Goal: Task Accomplishment & Management: Use online tool/utility

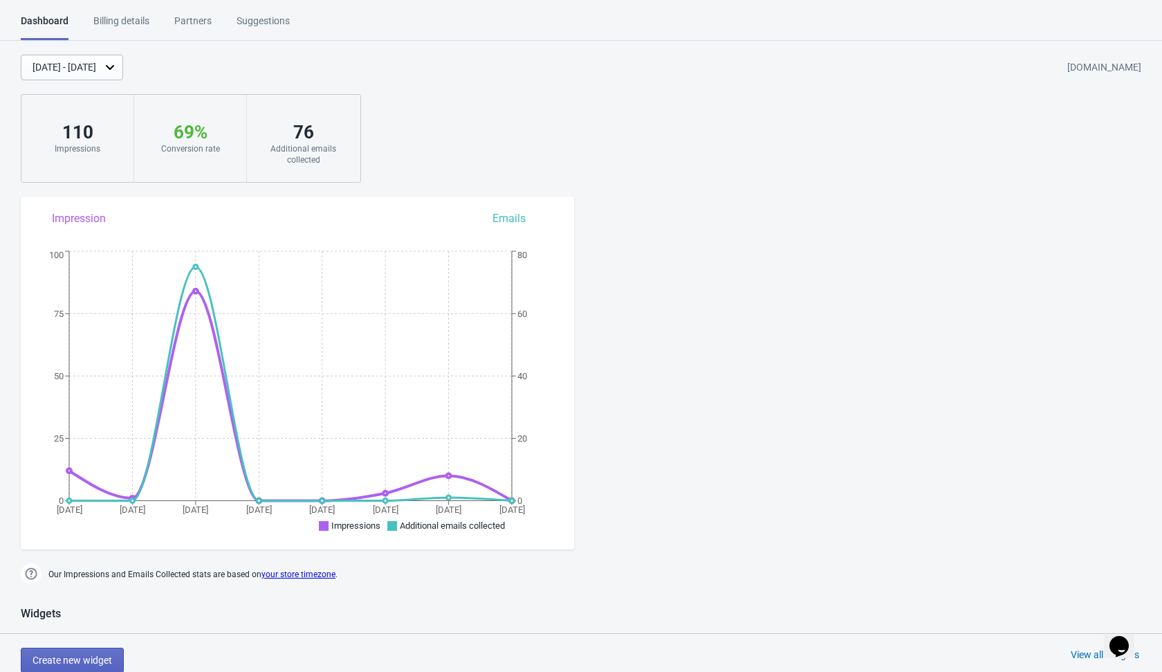
click at [190, 24] on div "Partners" at bounding box center [192, 26] width 37 height 24
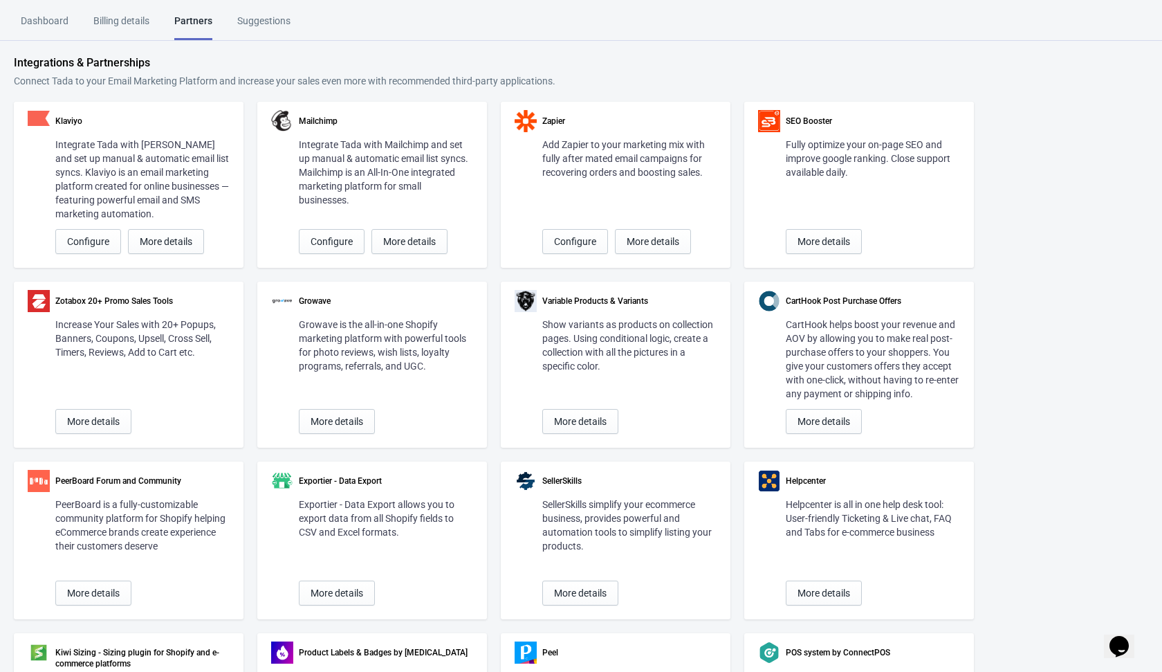
click at [57, 25] on div "Dashboard" at bounding box center [45, 26] width 48 height 24
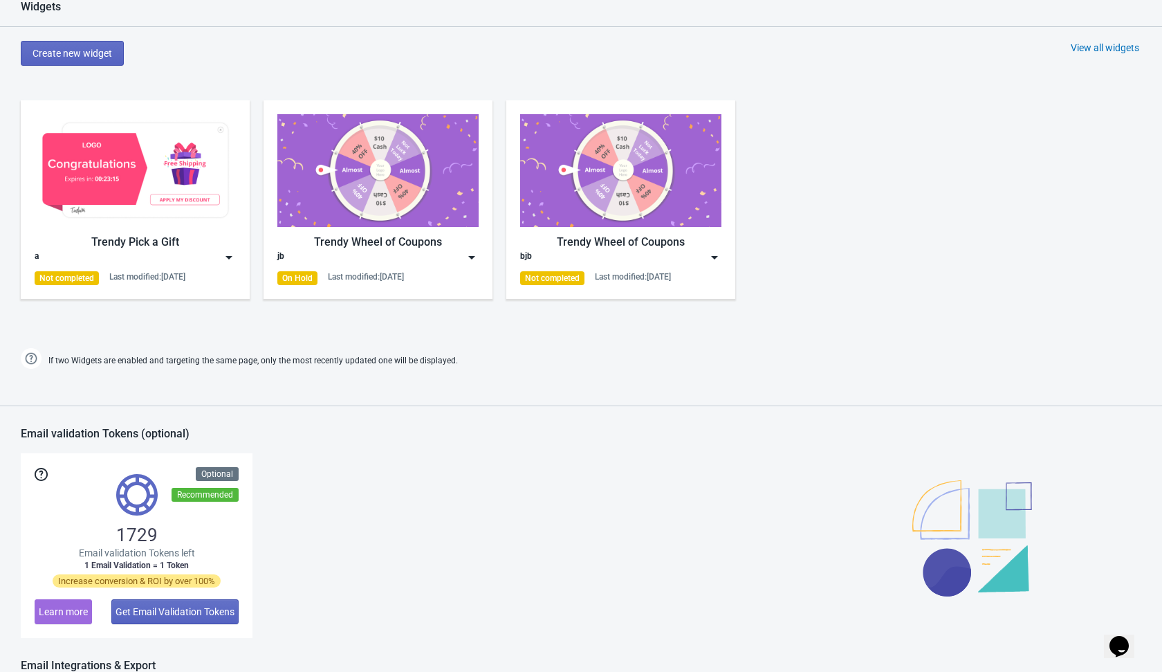
scroll to position [793, 0]
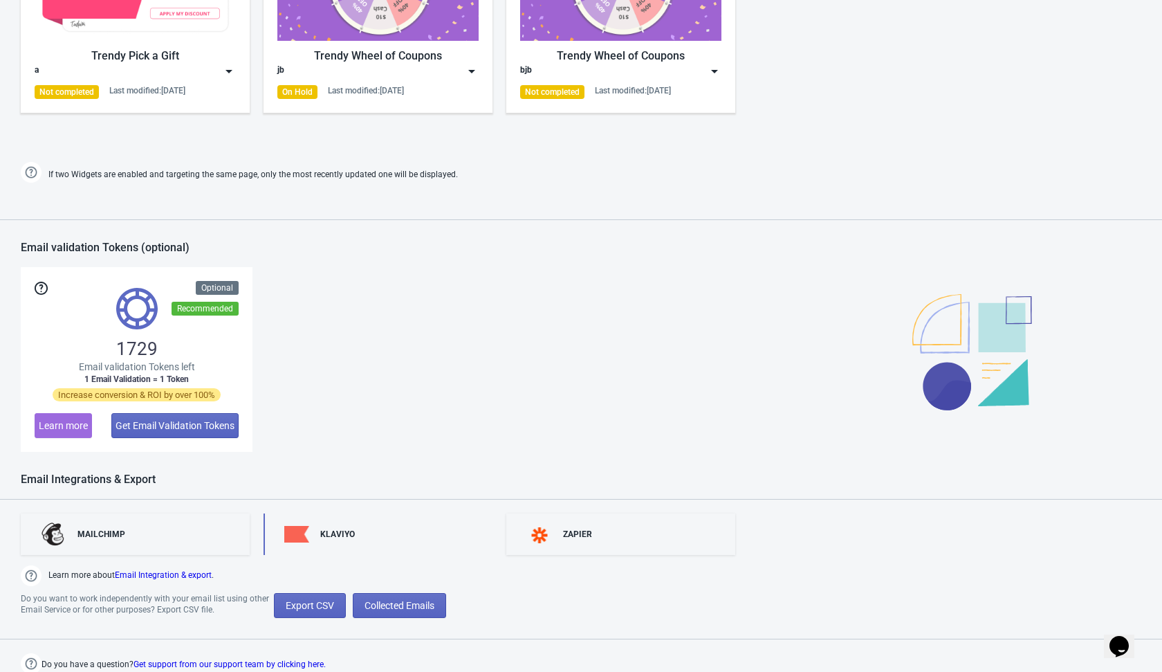
click at [336, 540] on div "KLAVIYO" at bounding box center [378, 534] width 229 height 42
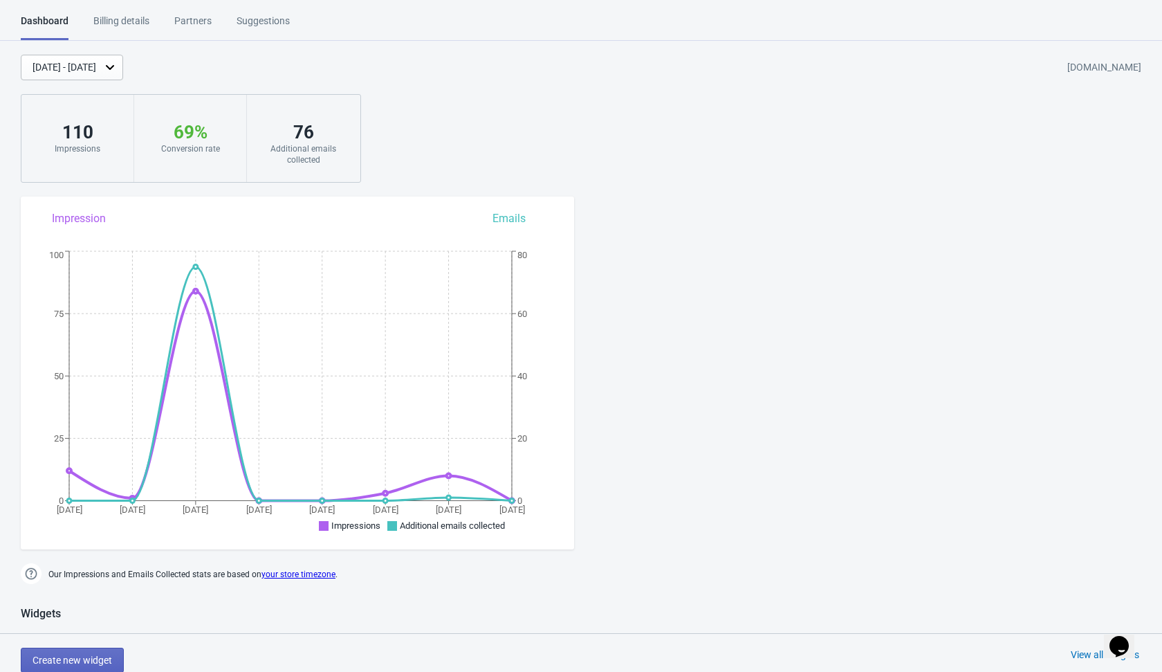
click at [192, 19] on div "Partners" at bounding box center [192, 26] width 37 height 24
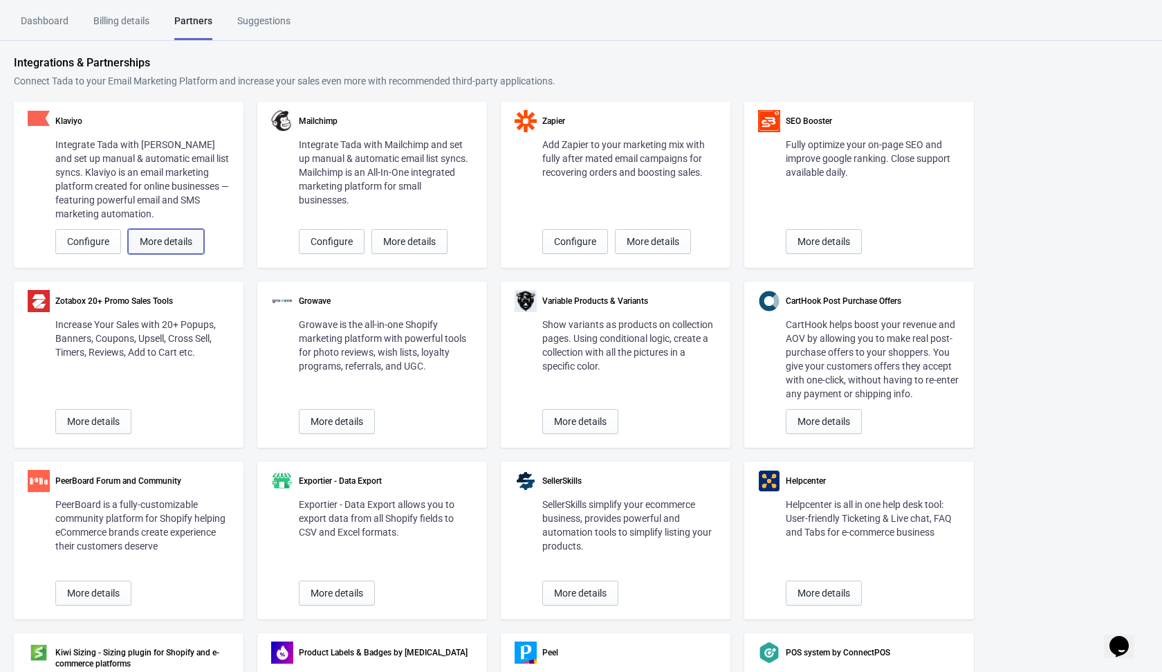
click at [161, 243] on span "More details" at bounding box center [166, 241] width 53 height 11
click at [106, 239] on span "Configure" at bounding box center [88, 241] width 42 height 11
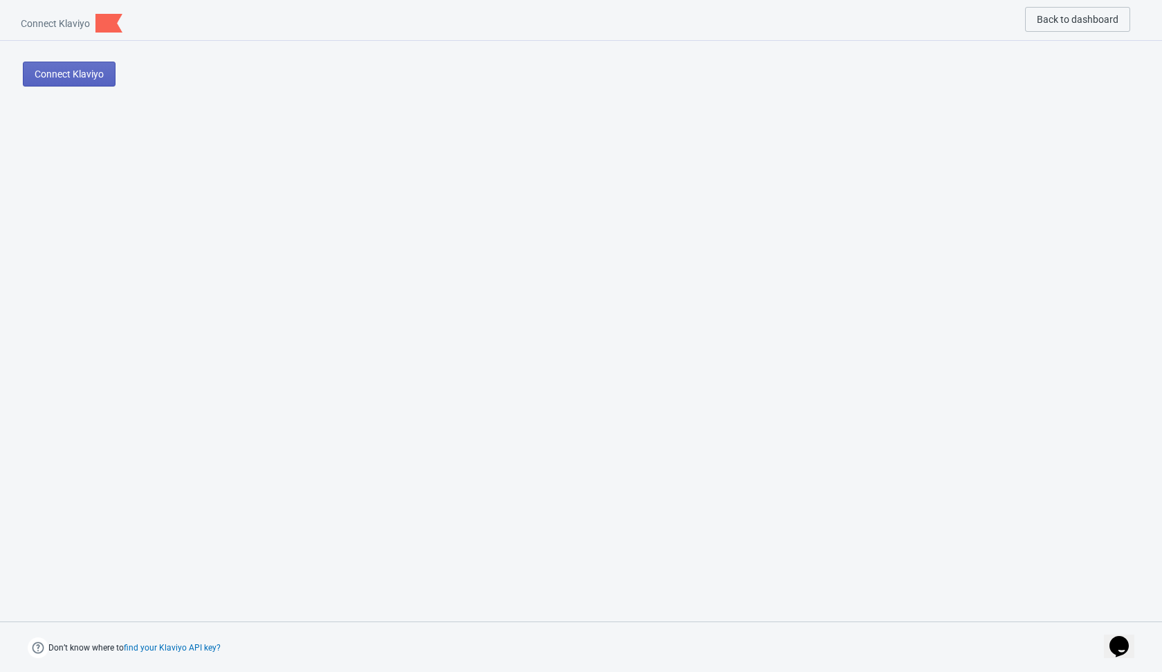
click at [246, 188] on div "Connect Klaviyo" at bounding box center [581, 196] width 1162 height 310
click at [99, 76] on span "Connect Klaviyo" at bounding box center [69, 74] width 69 height 11
